Goal: Task Accomplishment & Management: Use online tool/utility

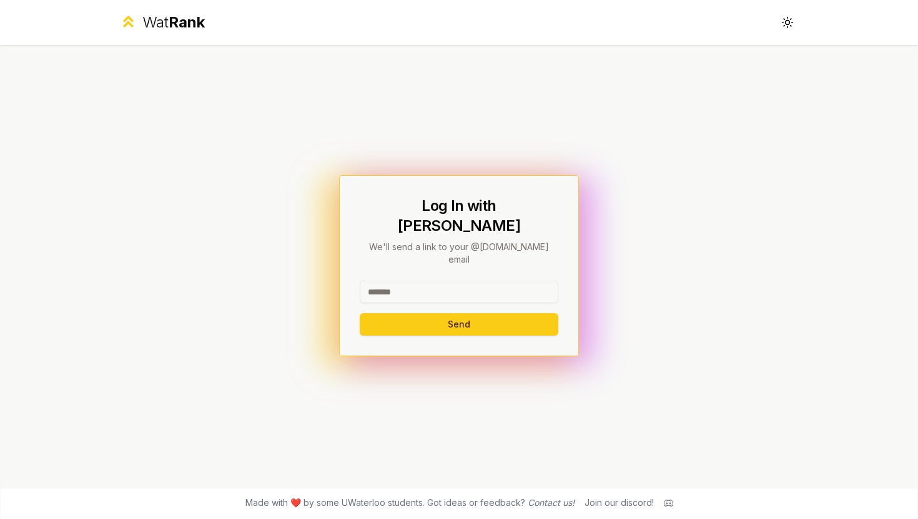
click at [403, 281] on input at bounding box center [459, 292] width 199 height 22
type input "******"
click at [360, 313] on button "Send" at bounding box center [459, 324] width 199 height 22
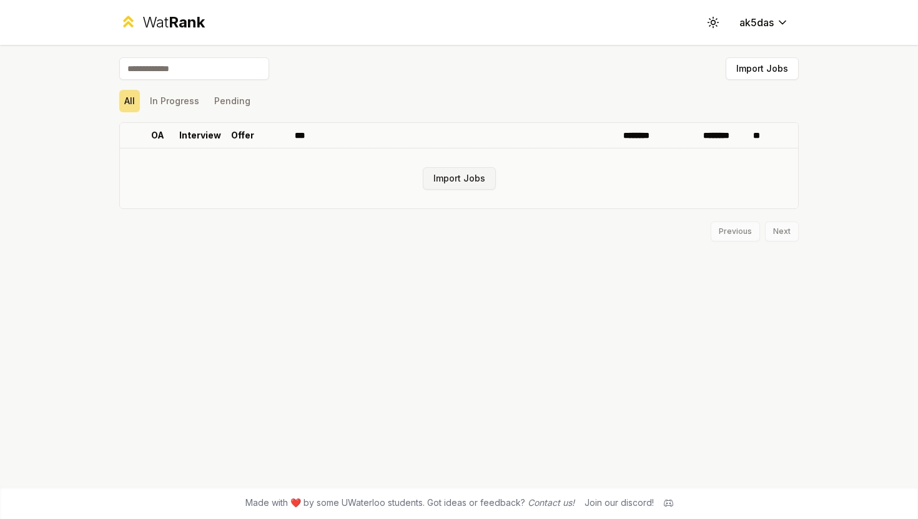
click at [447, 177] on button "Import Jobs" at bounding box center [459, 178] width 73 height 22
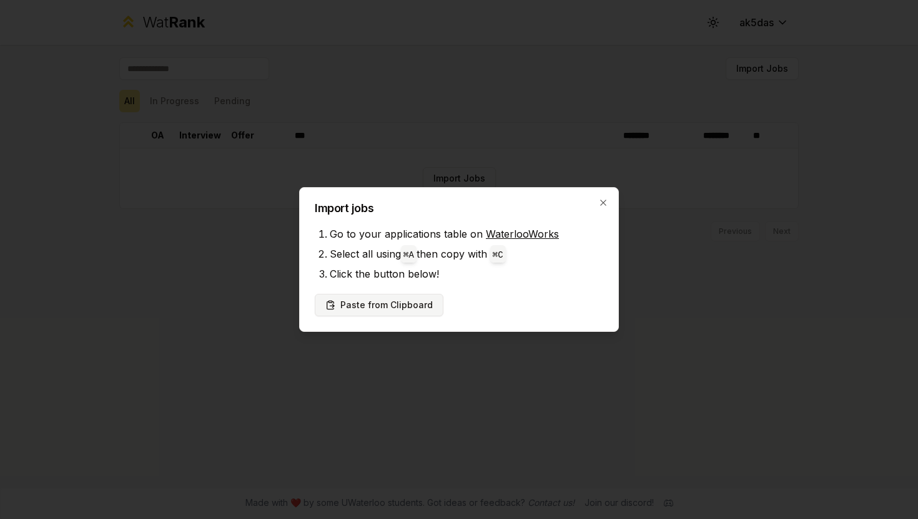
click at [405, 306] on button "Paste from Clipboard" at bounding box center [379, 305] width 129 height 22
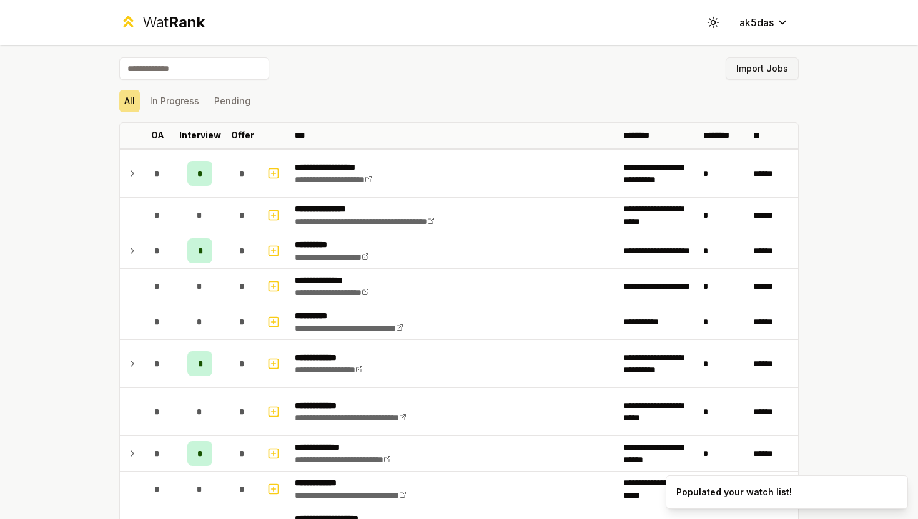
click at [760, 72] on button "Import Jobs" at bounding box center [761, 68] width 73 height 22
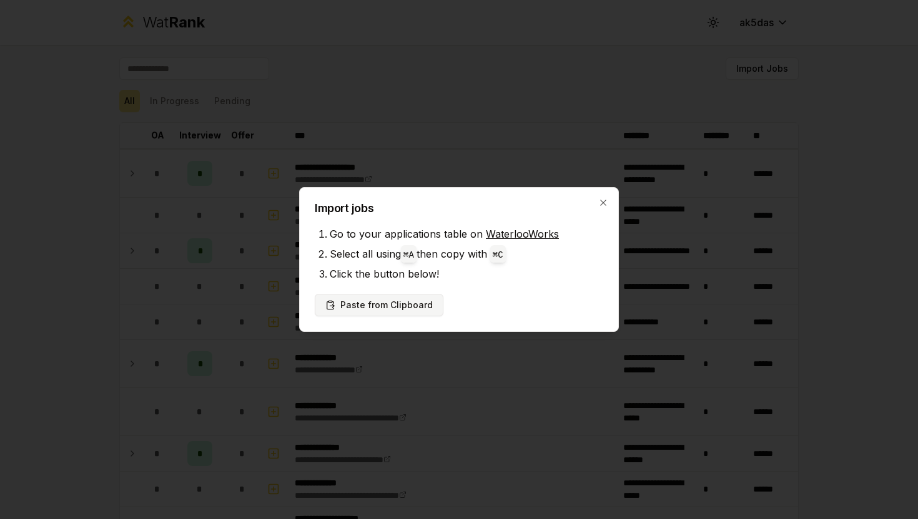
click at [408, 306] on button "Paste from Clipboard" at bounding box center [379, 305] width 129 height 22
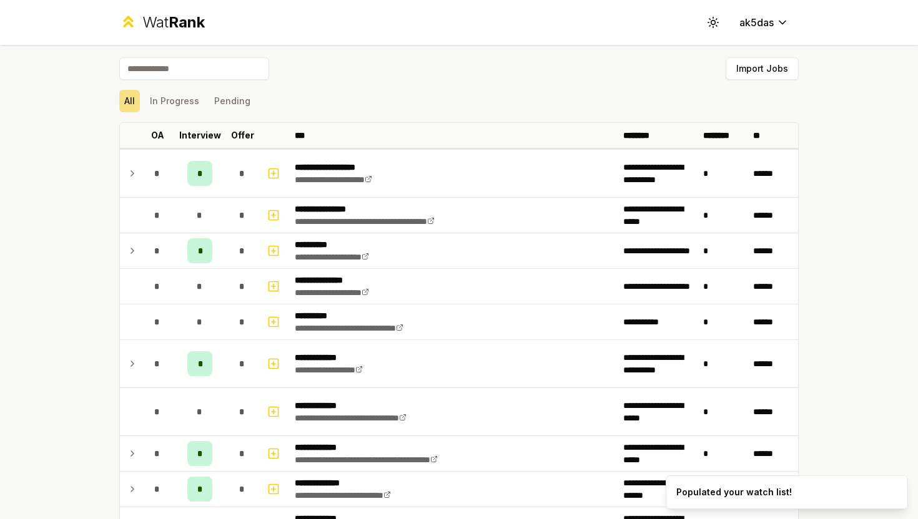
click at [206, 74] on input at bounding box center [194, 68] width 150 height 22
click at [238, 131] on p "Offer" at bounding box center [242, 135] width 23 height 12
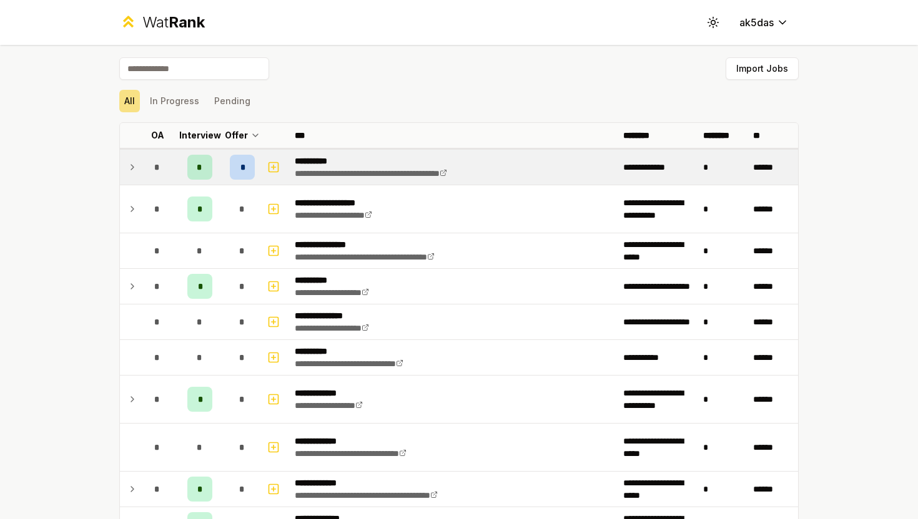
click at [246, 174] on div "*" at bounding box center [242, 167] width 25 height 25
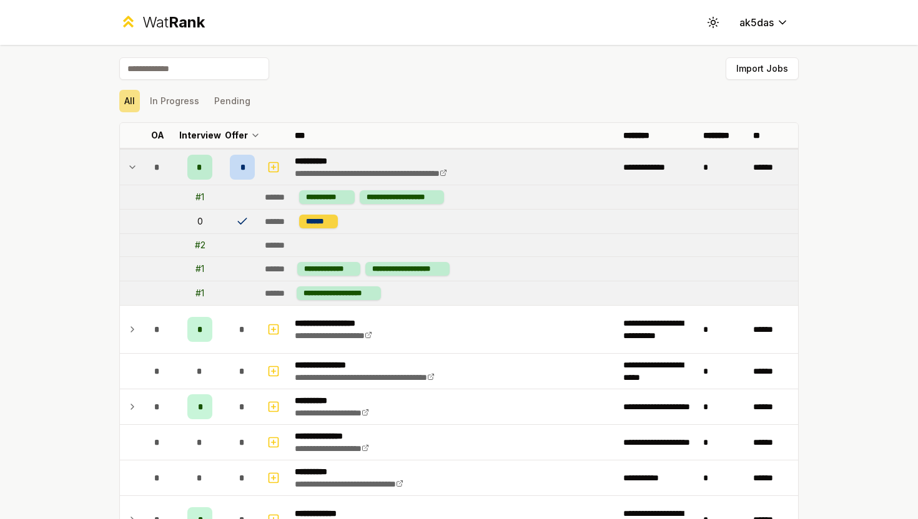
click at [308, 219] on div "******" at bounding box center [318, 222] width 39 height 14
click at [195, 165] on div "*" at bounding box center [199, 167] width 25 height 25
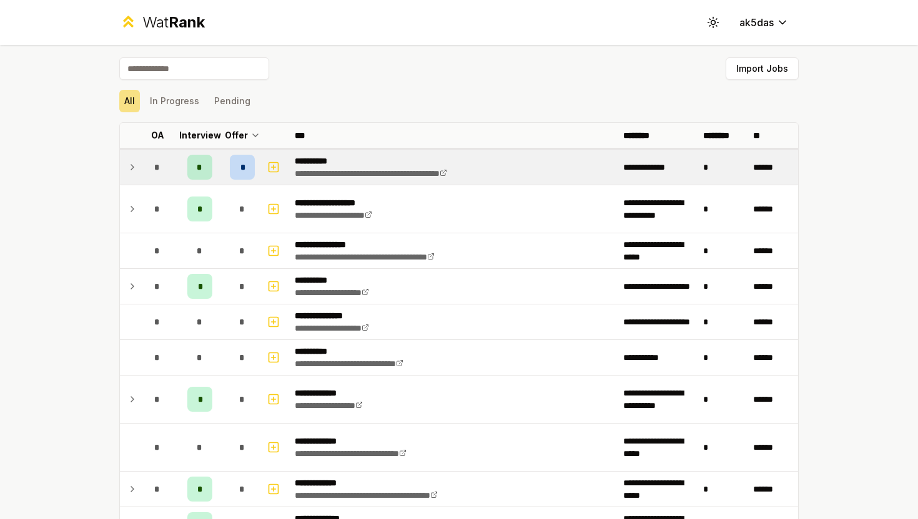
click at [195, 165] on div "*" at bounding box center [199, 167] width 25 height 25
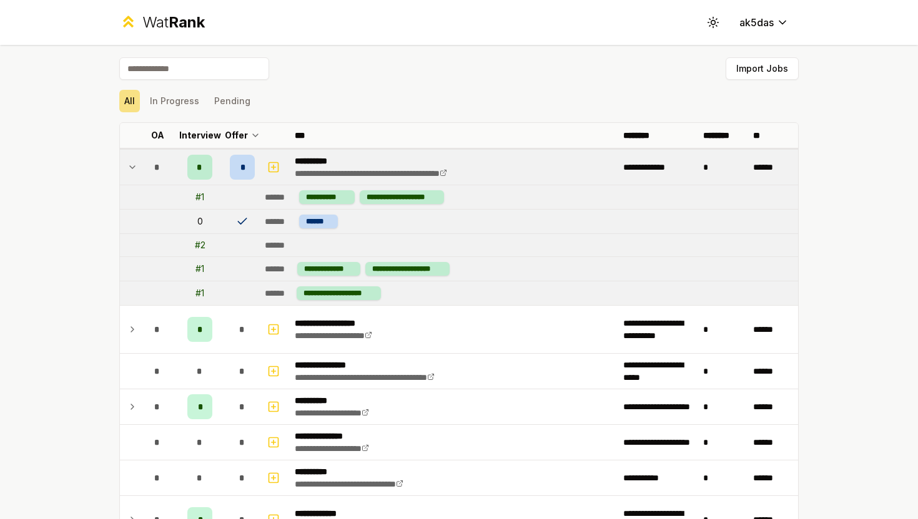
click at [200, 165] on span "*" at bounding box center [200, 167] width 6 height 12
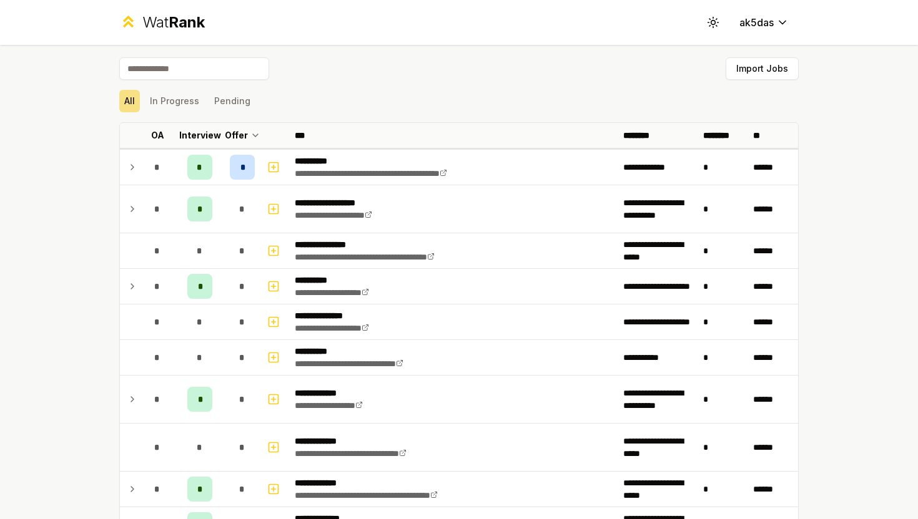
click at [207, 71] on input at bounding box center [194, 68] width 150 height 22
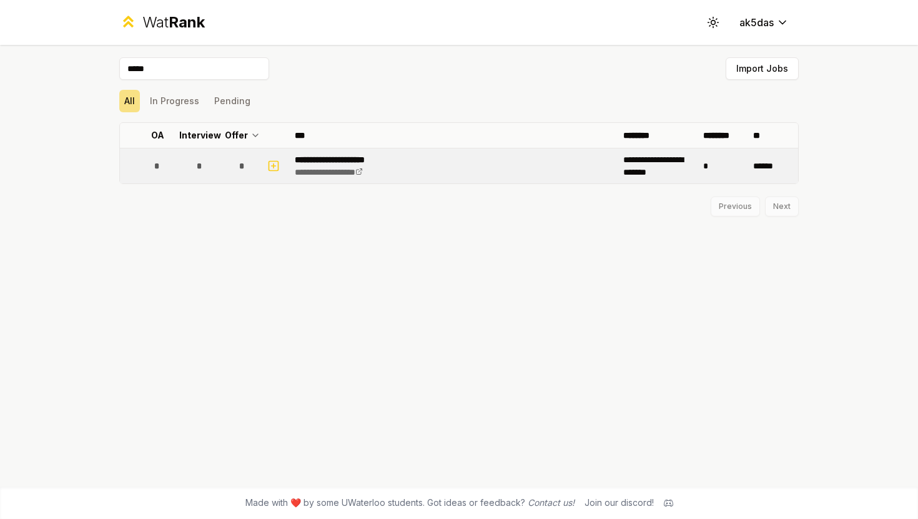
type input "*****"
click at [228, 167] on td "*" at bounding box center [242, 166] width 35 height 35
click at [228, 162] on td "*" at bounding box center [242, 166] width 35 height 35
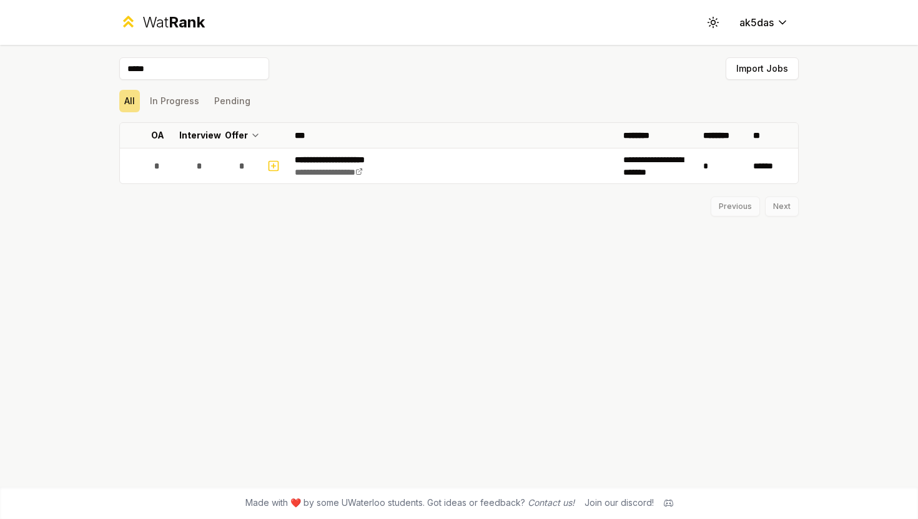
click at [183, 74] on input "*****" at bounding box center [194, 68] width 150 height 22
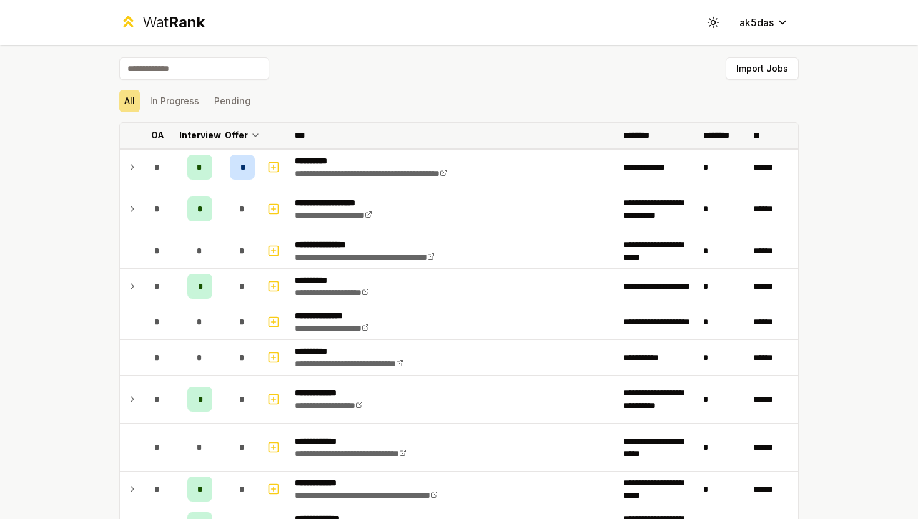
click at [245, 134] on p "Offer" at bounding box center [236, 135] width 23 height 12
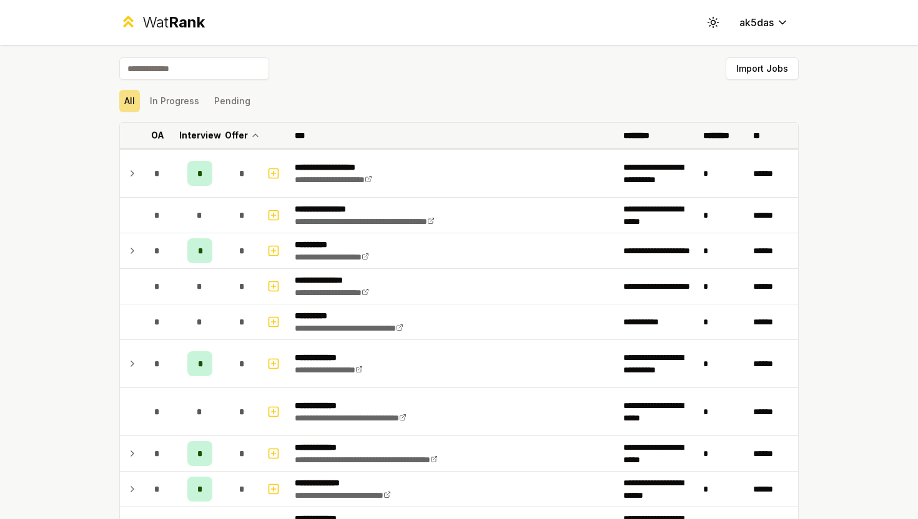
click at [245, 134] on p "Offer" at bounding box center [236, 135] width 23 height 12
click at [245, 134] on p "Offer" at bounding box center [242, 135] width 23 height 12
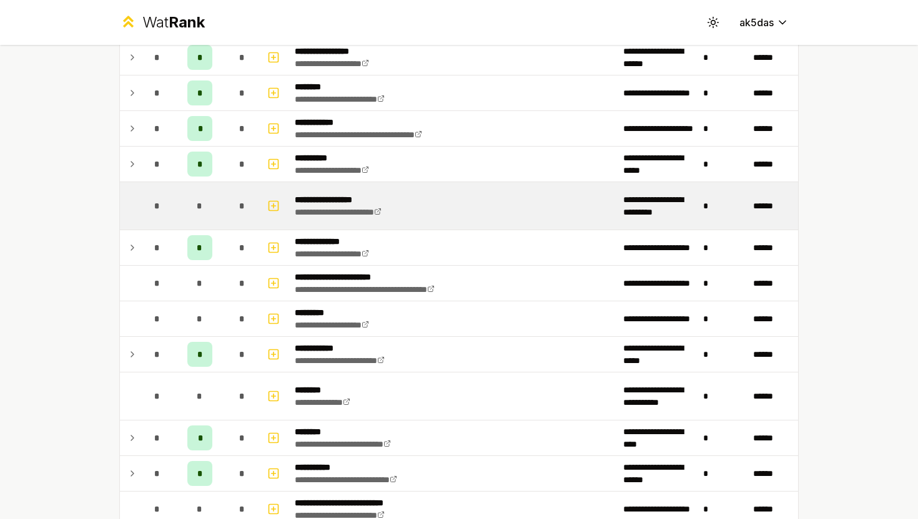
scroll to position [1015, 0]
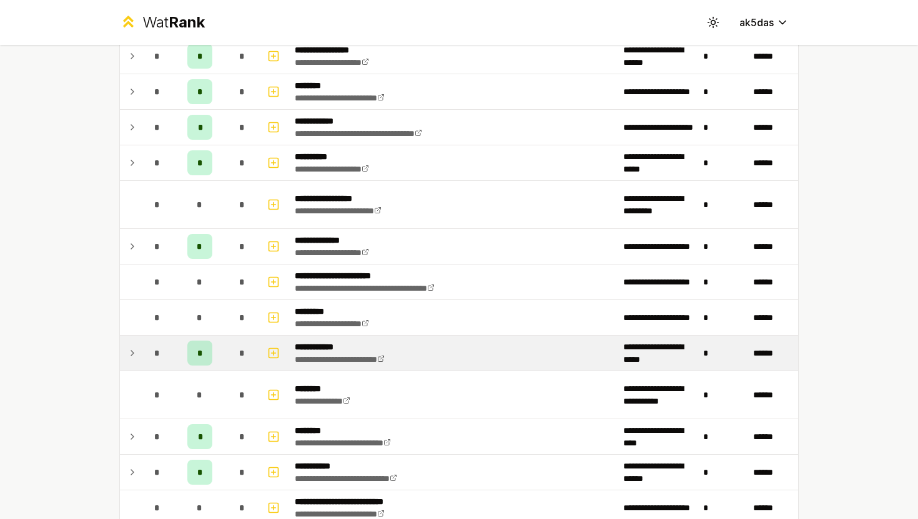
click at [201, 350] on span "*" at bounding box center [200, 353] width 6 height 12
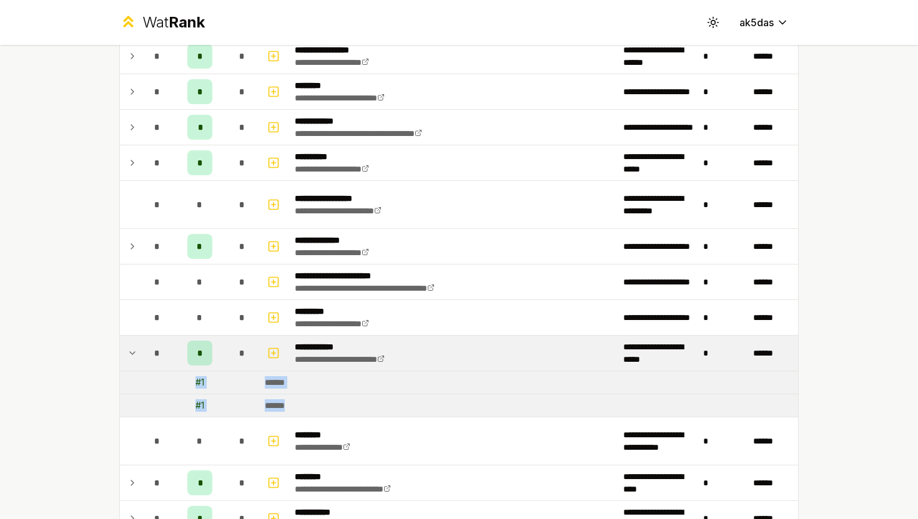
drag, startPoint x: 197, startPoint y: 381, endPoint x: 373, endPoint y: 404, distance: 176.9
click at [373, 403] on tbody "**********" at bounding box center [459, 400] width 678 height 2533
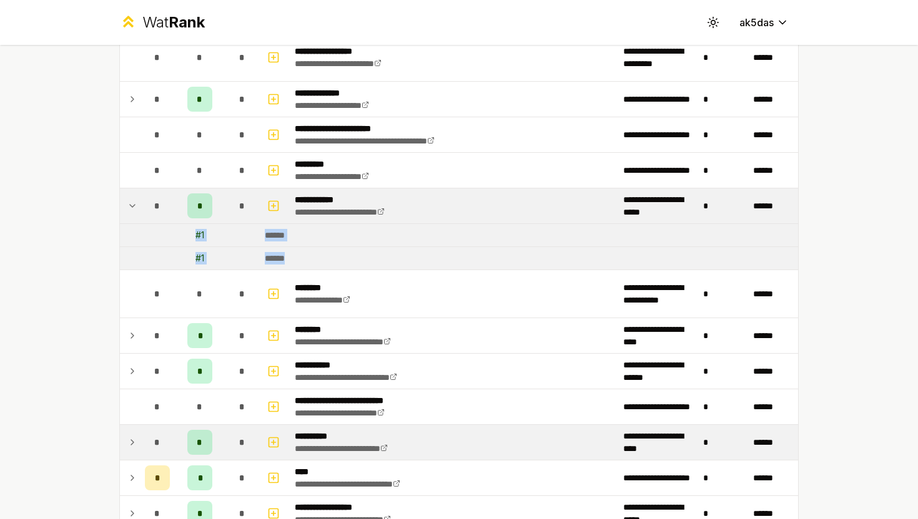
scroll to position [1293, 0]
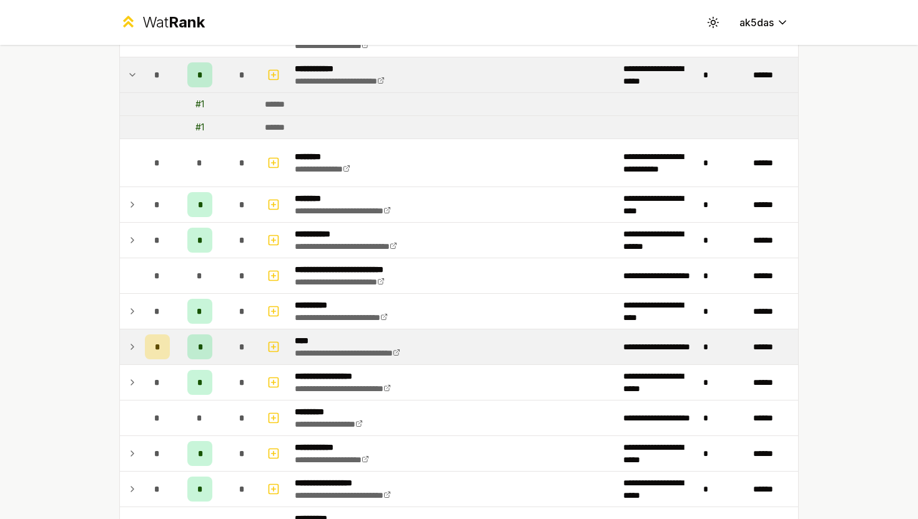
click at [133, 342] on icon at bounding box center [132, 347] width 10 height 15
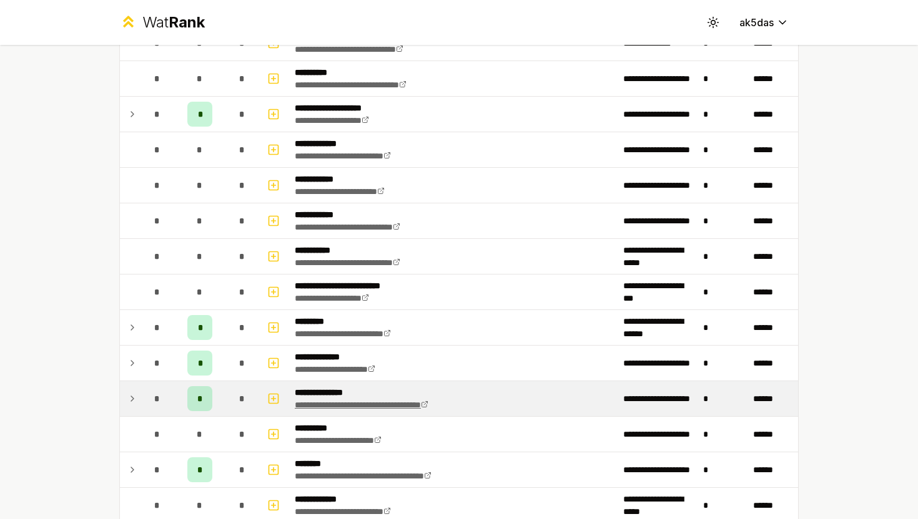
scroll to position [2309, 0]
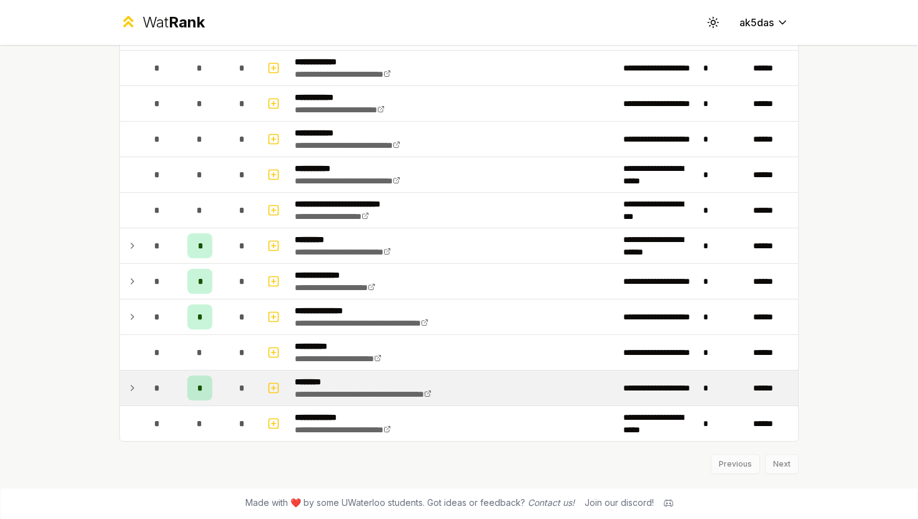
click at [129, 389] on icon at bounding box center [132, 388] width 10 height 15
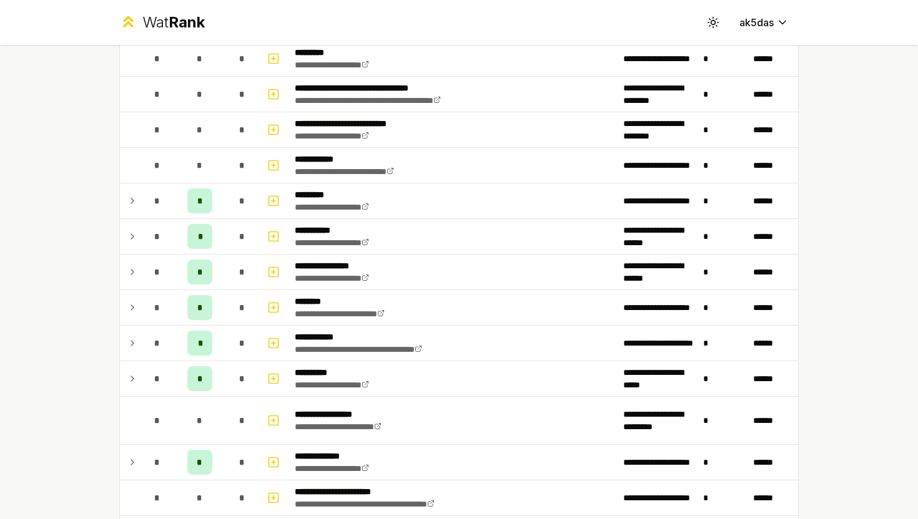
scroll to position [0, 0]
